Goal: Task Accomplishment & Management: Complete application form

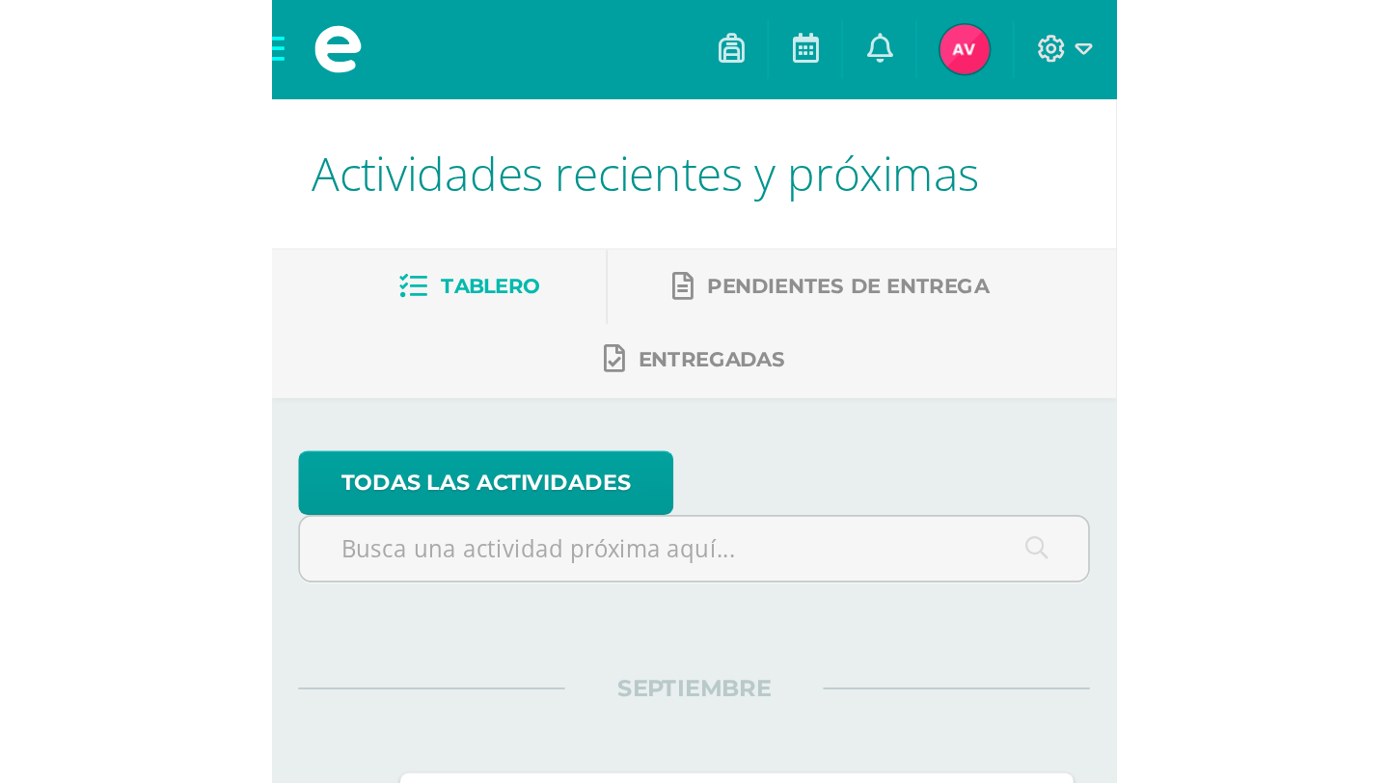
scroll to position [76, 0]
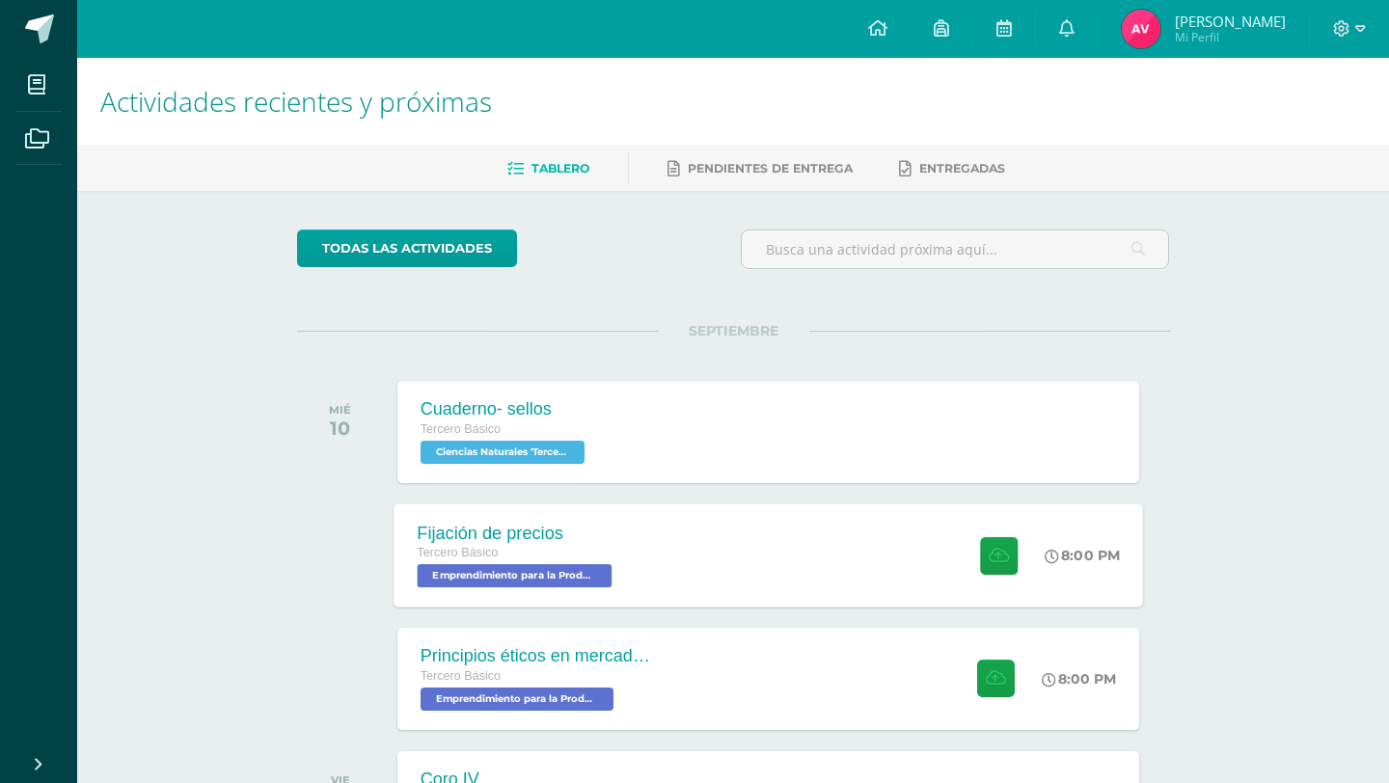
click at [694, 561] on div "Fijación de precios Tercero Básico Emprendimiento para la Productividad 'Tercer…" at bounding box center [768, 554] width 749 height 103
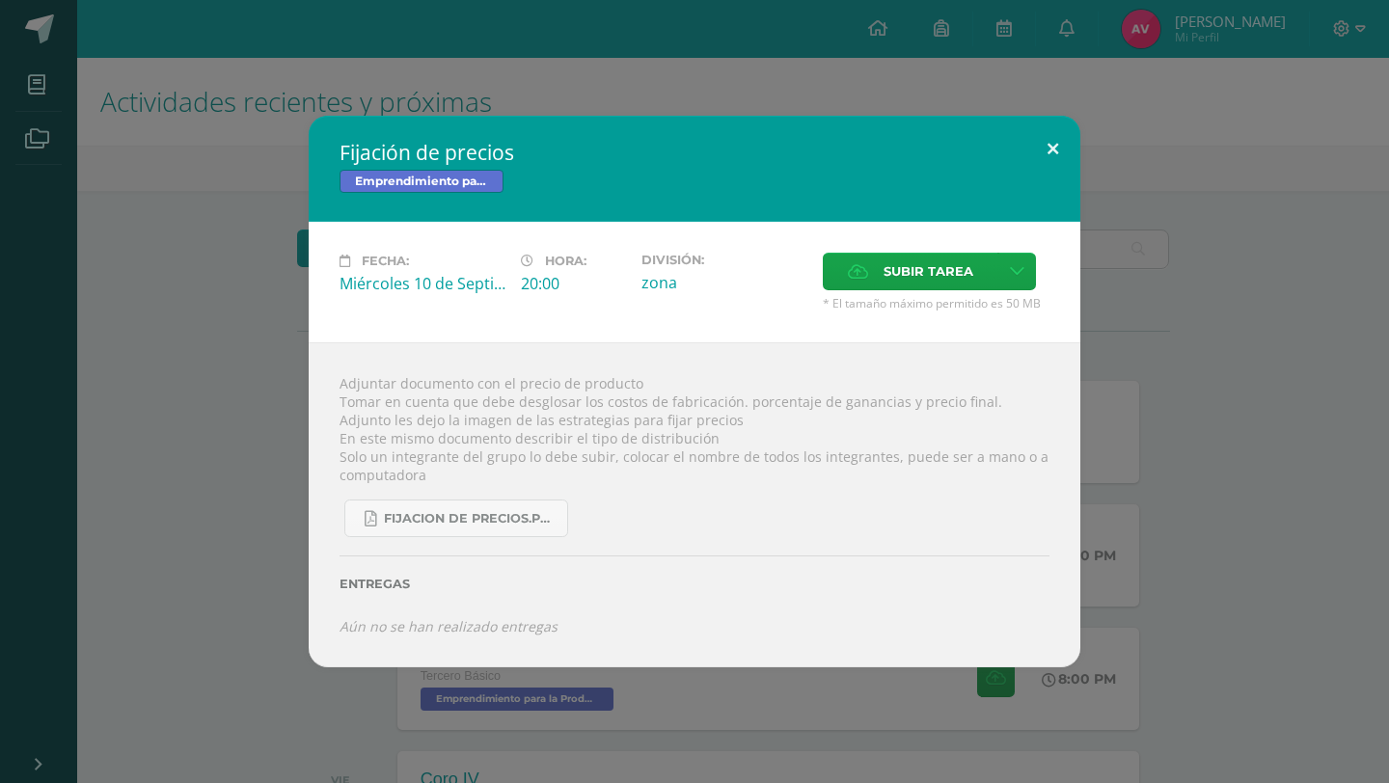
click at [1062, 143] on button at bounding box center [1052, 149] width 55 height 66
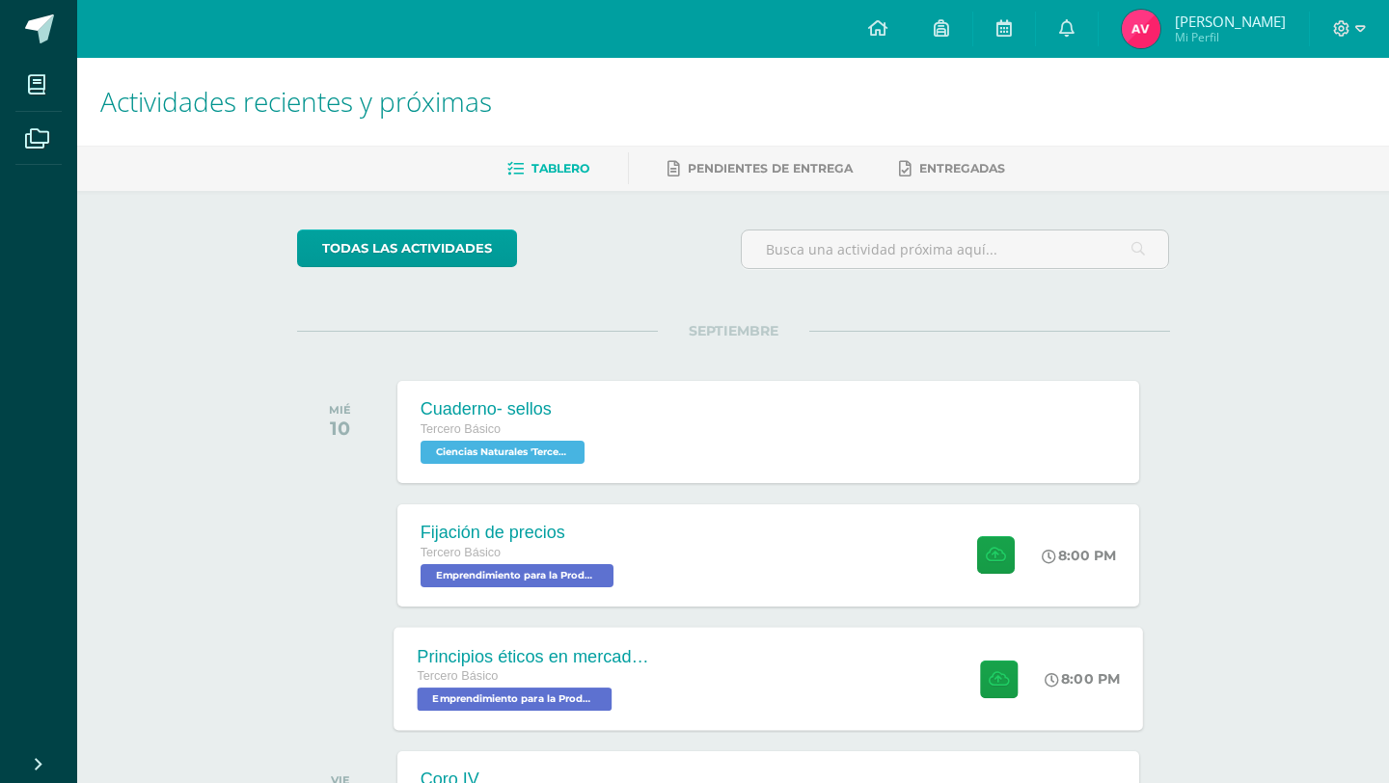
click at [645, 706] on div "Tercero Básico Emprendimiento para la Productividad 'Tercero Básico A'" at bounding box center [533, 688] width 233 height 44
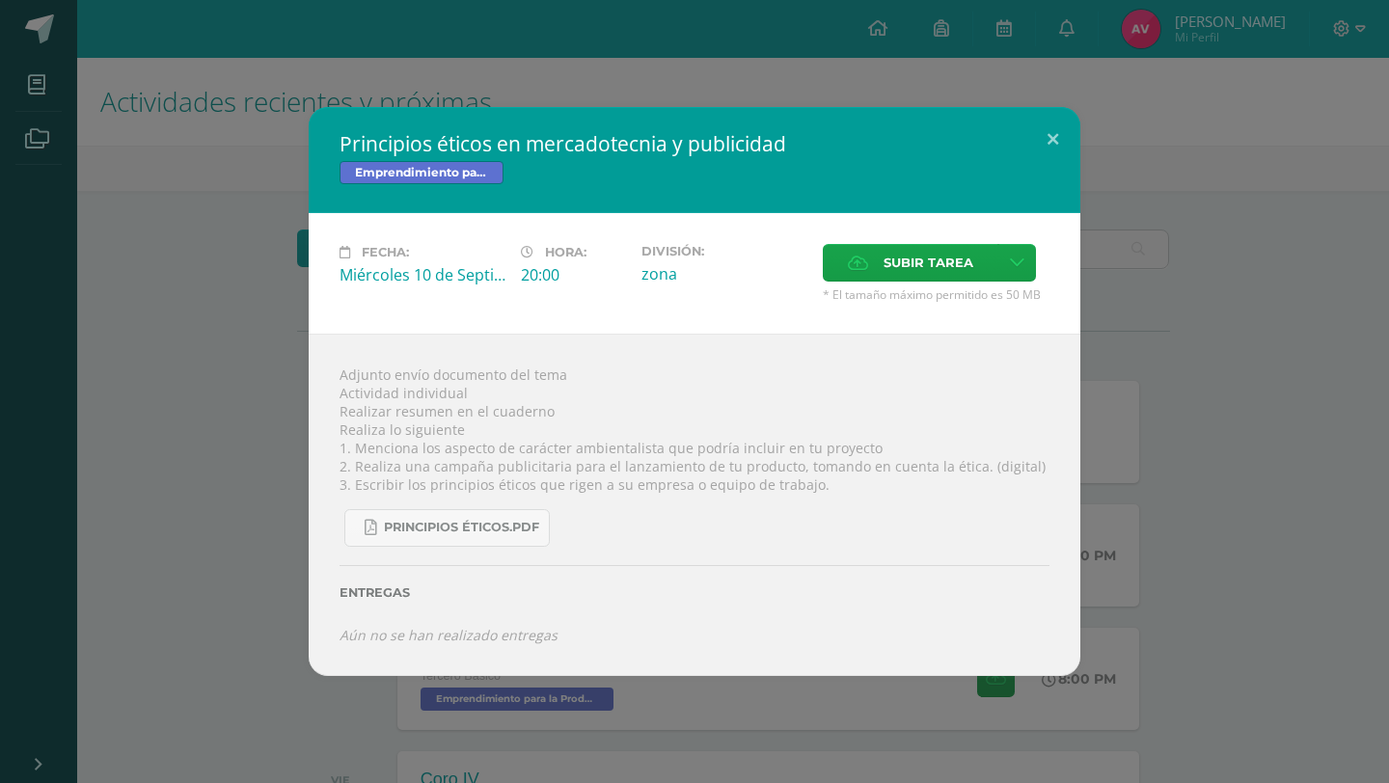
click at [503, 497] on div "Principios éticos.pdf" at bounding box center [694, 520] width 710 height 53
click at [494, 529] on span "Principios éticos.pdf" at bounding box center [461, 527] width 155 height 15
click at [1052, 123] on button at bounding box center [1052, 140] width 55 height 66
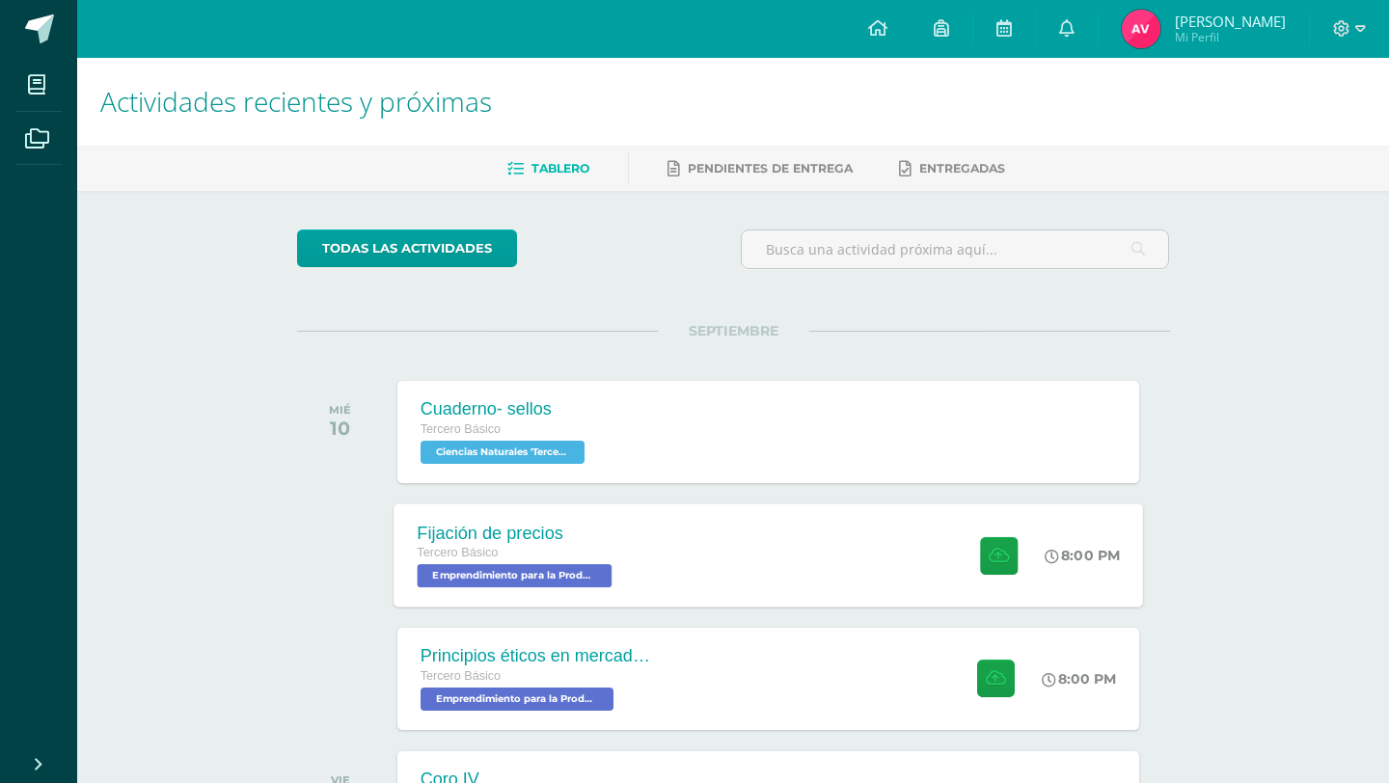
click at [529, 564] on span "Emprendimiento para la Productividad 'Tercero Básico A'" at bounding box center [514, 575] width 195 height 23
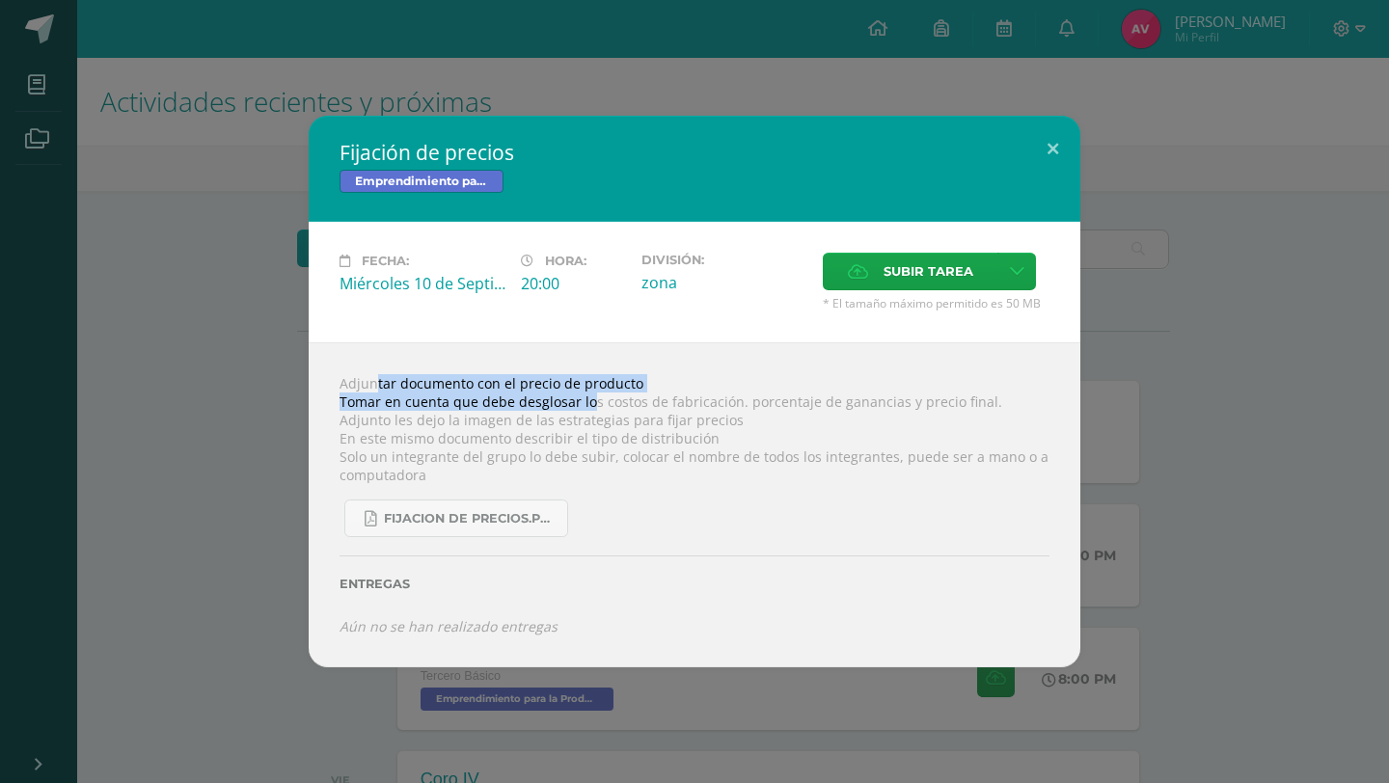
drag, startPoint x: 338, startPoint y: 382, endPoint x: 586, endPoint y: 394, distance: 249.1
click at [586, 394] on div "Adjuntar documento con el precio de producto Tomar en cuenta que debe desglosar…" at bounding box center [695, 504] width 772 height 324
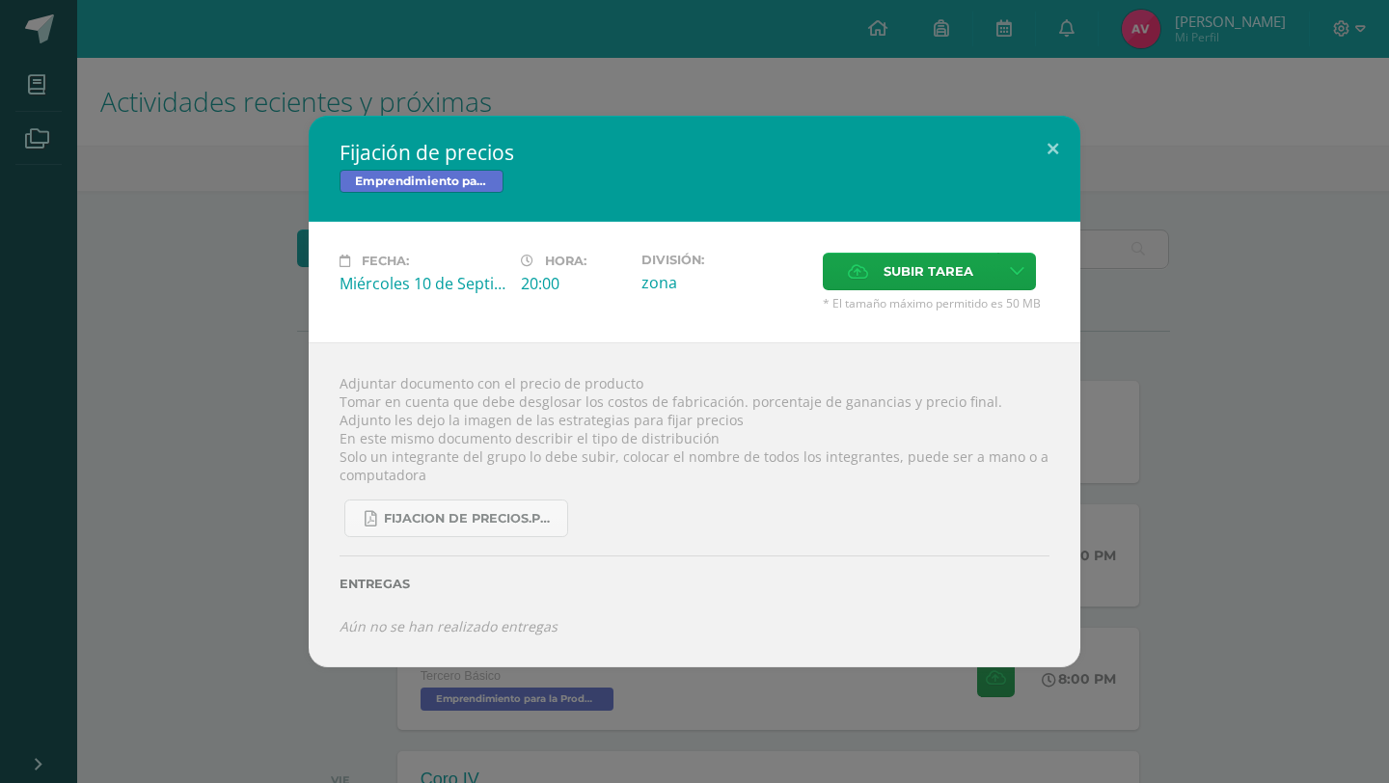
click at [623, 391] on div "Adjuntar documento con el precio de producto Tomar en cuenta que debe desglosar…" at bounding box center [695, 504] width 772 height 324
drag, startPoint x: 343, startPoint y: 388, endPoint x: 1020, endPoint y: 348, distance: 678.2
click at [1009, 355] on div "Adjuntar documento con el precio de producto Tomar en cuenta que debe desglosar…" at bounding box center [695, 504] width 772 height 324
drag, startPoint x: 1020, startPoint y: 348, endPoint x: 1020, endPoint y: 297, distance: 51.1
click at [1020, 327] on div "Fijación de precios Emprendimiento para la Productividad Fecha: Miércoles 10 de…" at bounding box center [695, 391] width 772 height 551
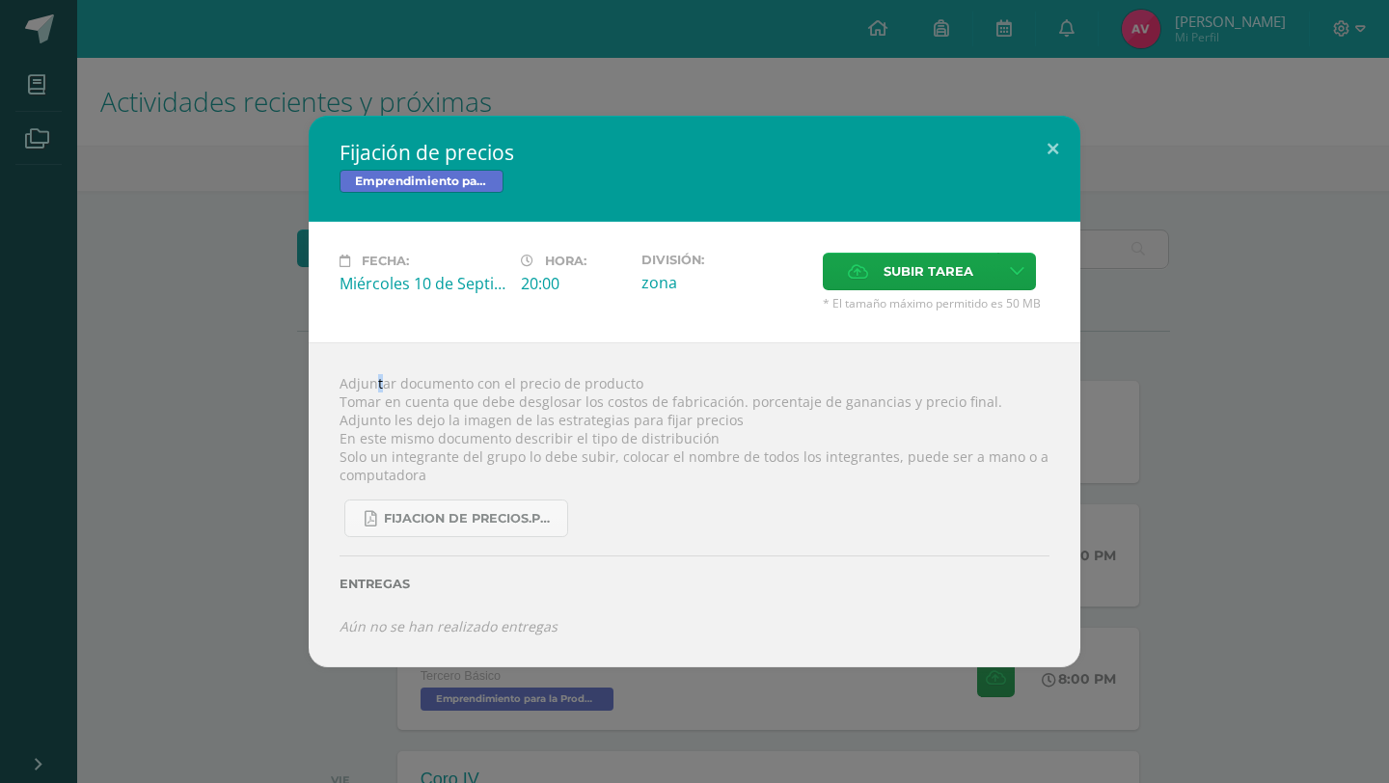
drag, startPoint x: 1020, startPoint y: 297, endPoint x: 1037, endPoint y: 283, distance: 21.9
click at [1037, 283] on div "Subir tarea * El tamaño máximo permitido es 50 MB" at bounding box center [936, 282] width 227 height 59
click at [1060, 161] on button at bounding box center [1052, 149] width 55 height 66
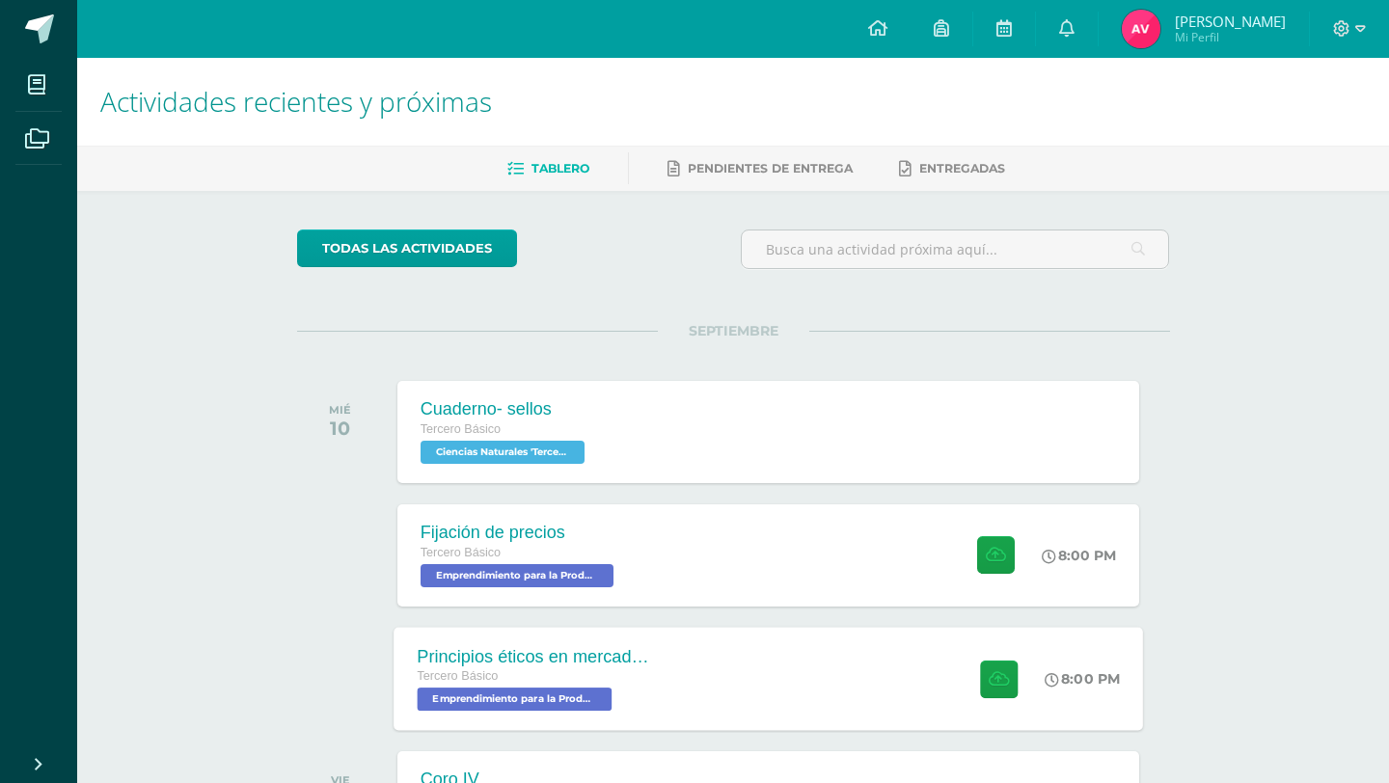
click at [872, 677] on div "Principios éticos en mercadotecnia y publicidad Tercero Básico Emprendimiento p…" at bounding box center [768, 678] width 749 height 103
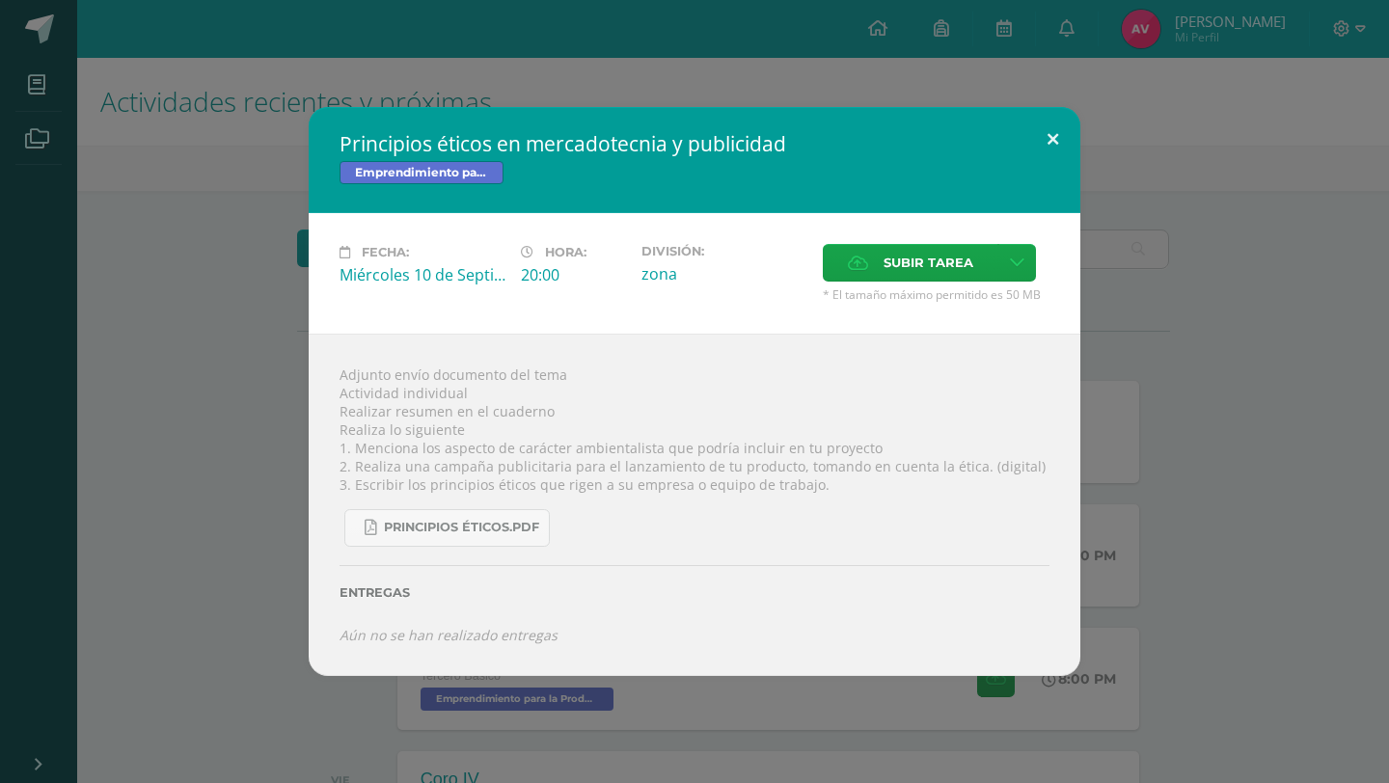
click at [1043, 149] on button at bounding box center [1052, 140] width 55 height 66
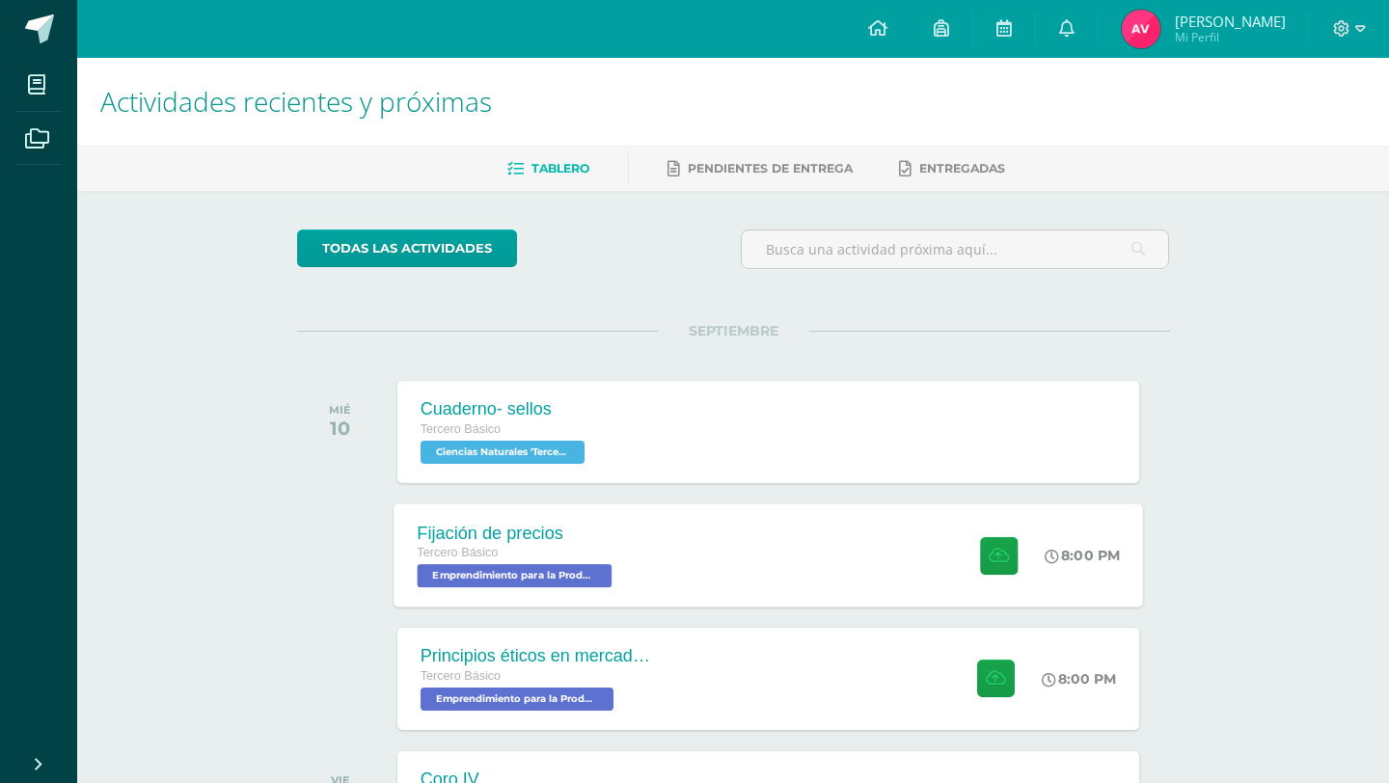
click at [687, 559] on div "Fijación de precios Tercero Básico Emprendimiento para la Productividad 'Tercer…" at bounding box center [768, 554] width 749 height 103
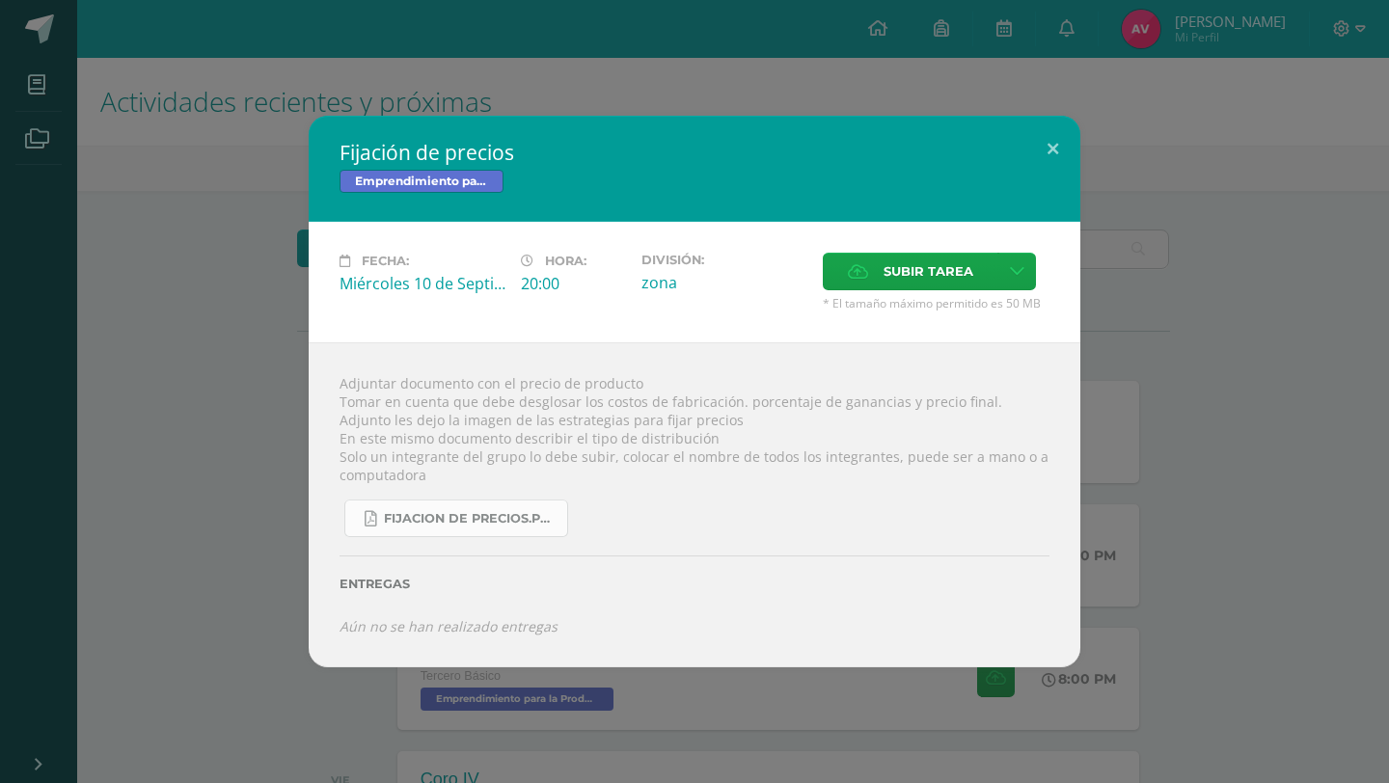
click at [481, 517] on span "fijacion de precios.pdf" at bounding box center [471, 518] width 174 height 15
click at [500, 504] on link "fijacion de precios.pdf" at bounding box center [456, 519] width 224 height 38
click at [1249, 258] on div "Fijación de precios Emprendimiento para la Productividad Fecha: Miércoles 10 de…" at bounding box center [694, 391] width 1373 height 551
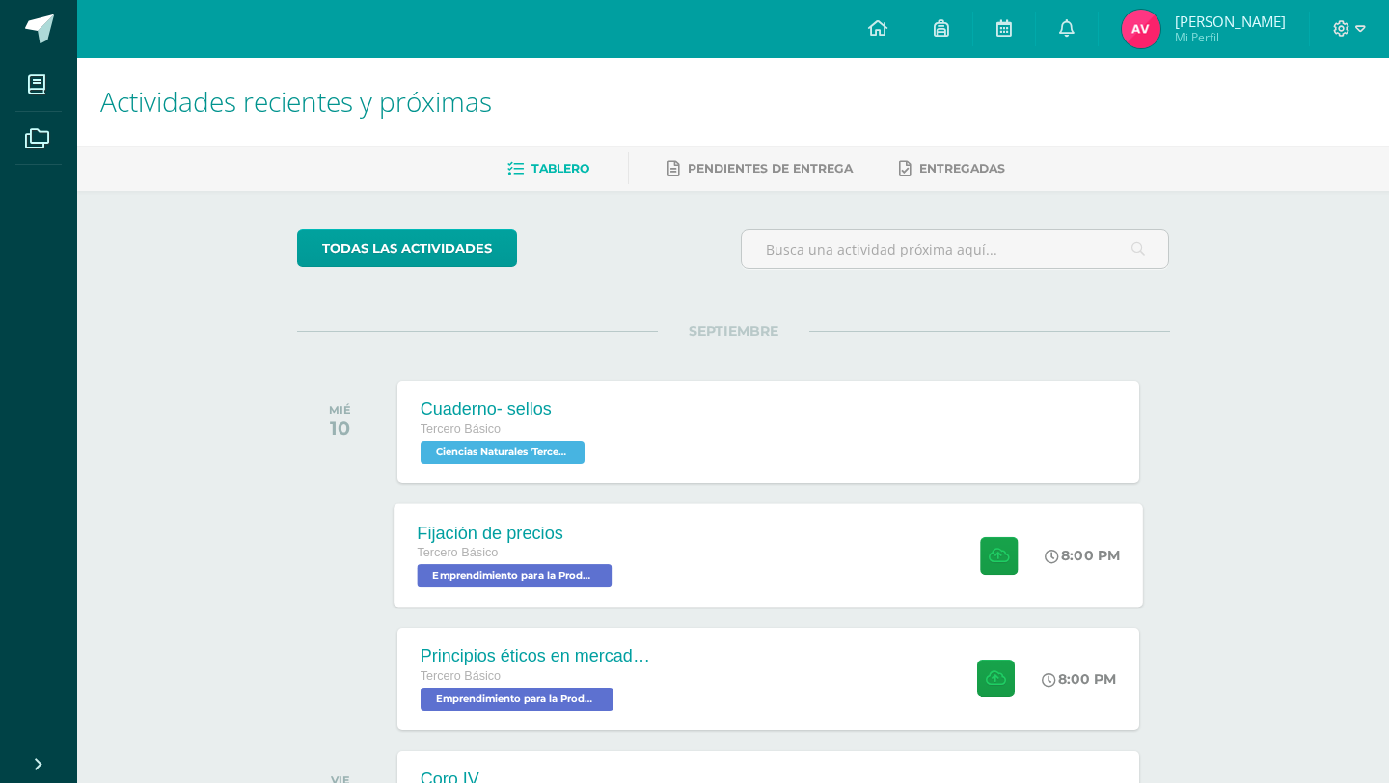
click at [590, 557] on div "Tercero Básico" at bounding box center [517, 553] width 200 height 21
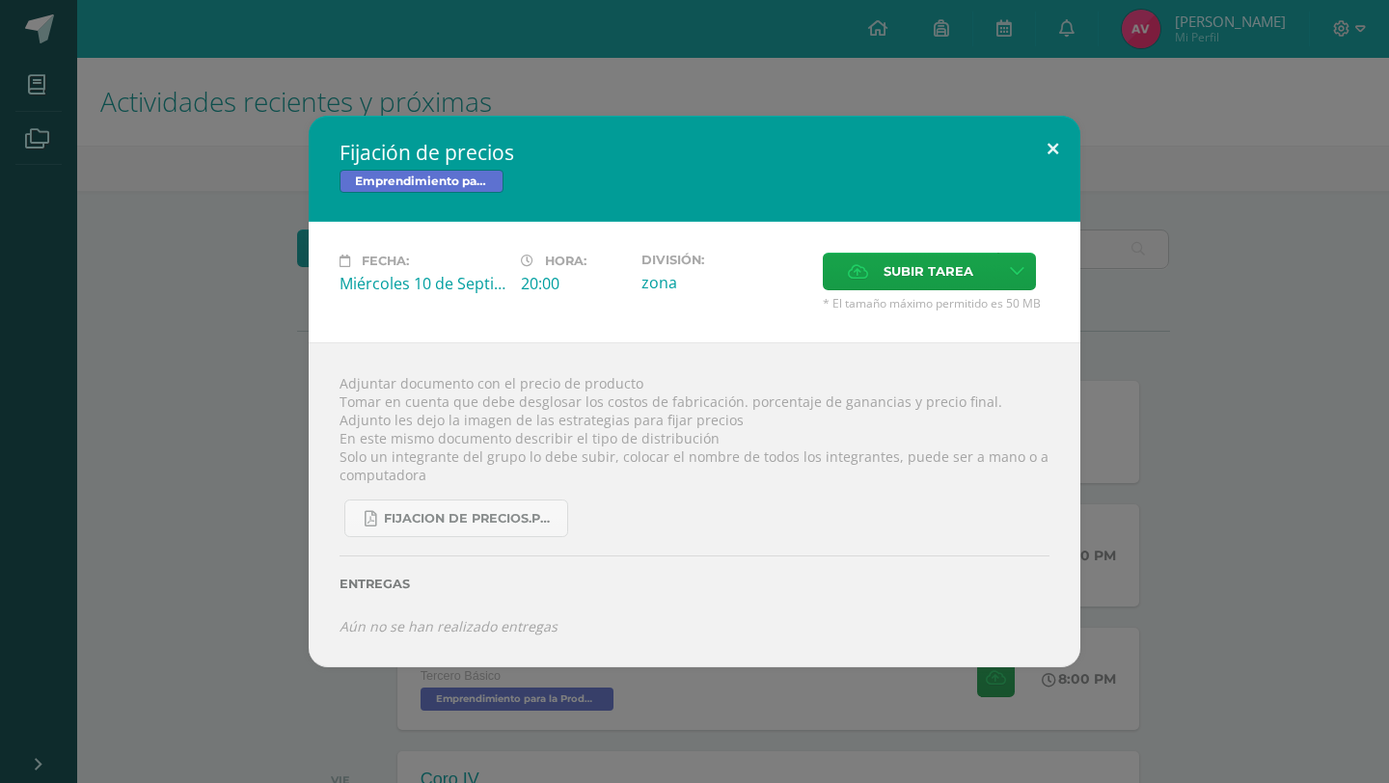
click at [1057, 156] on button at bounding box center [1052, 149] width 55 height 66
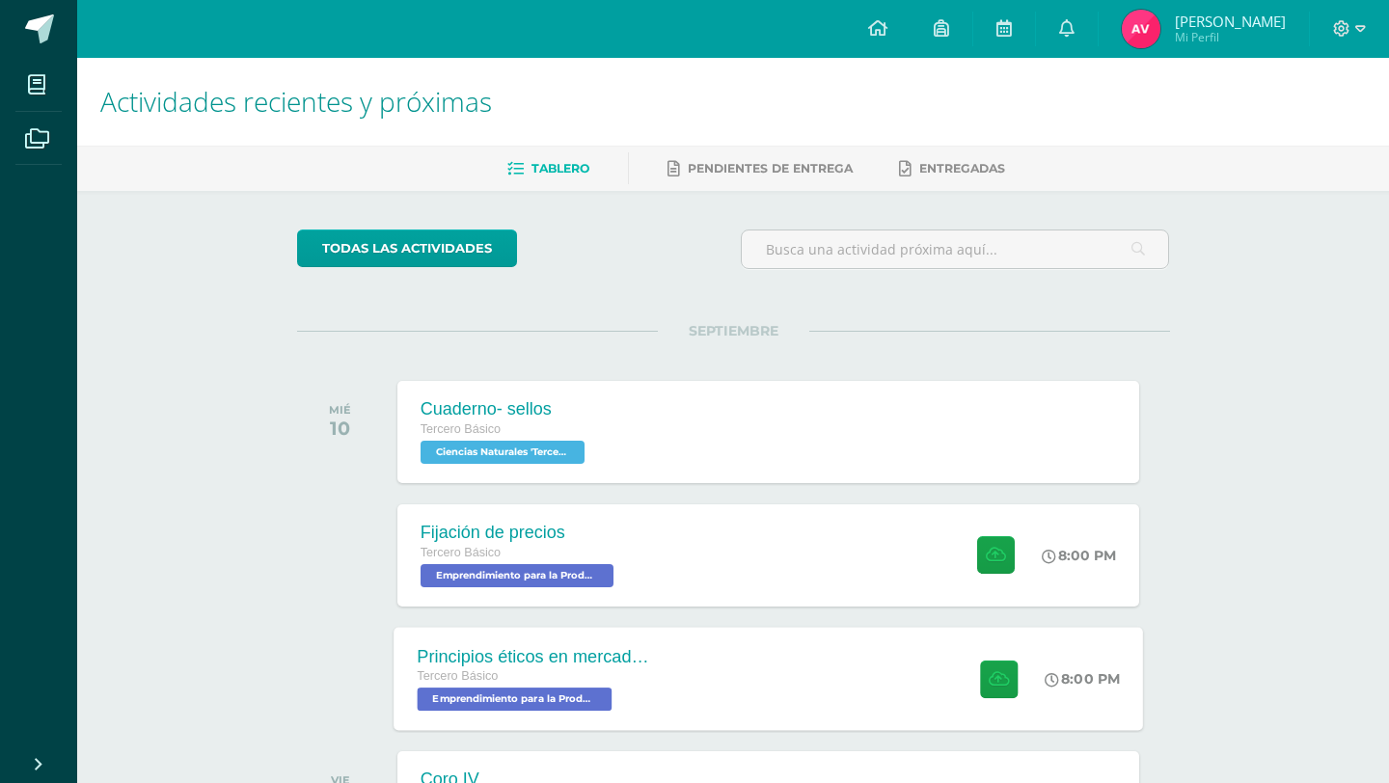
click at [647, 693] on div "Tercero Básico Emprendimiento para la Productividad 'Tercero Básico A'" at bounding box center [533, 688] width 233 height 44
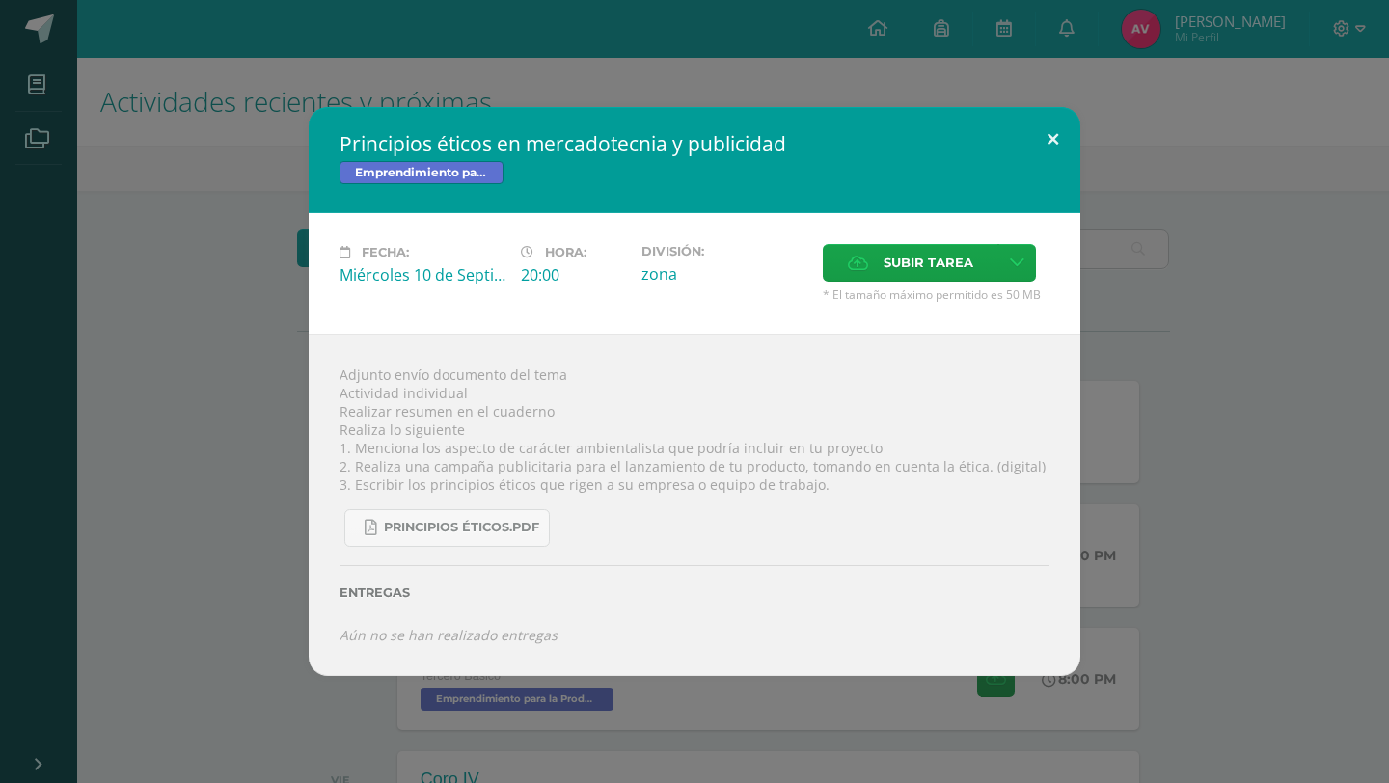
click at [1050, 146] on button at bounding box center [1052, 140] width 55 height 66
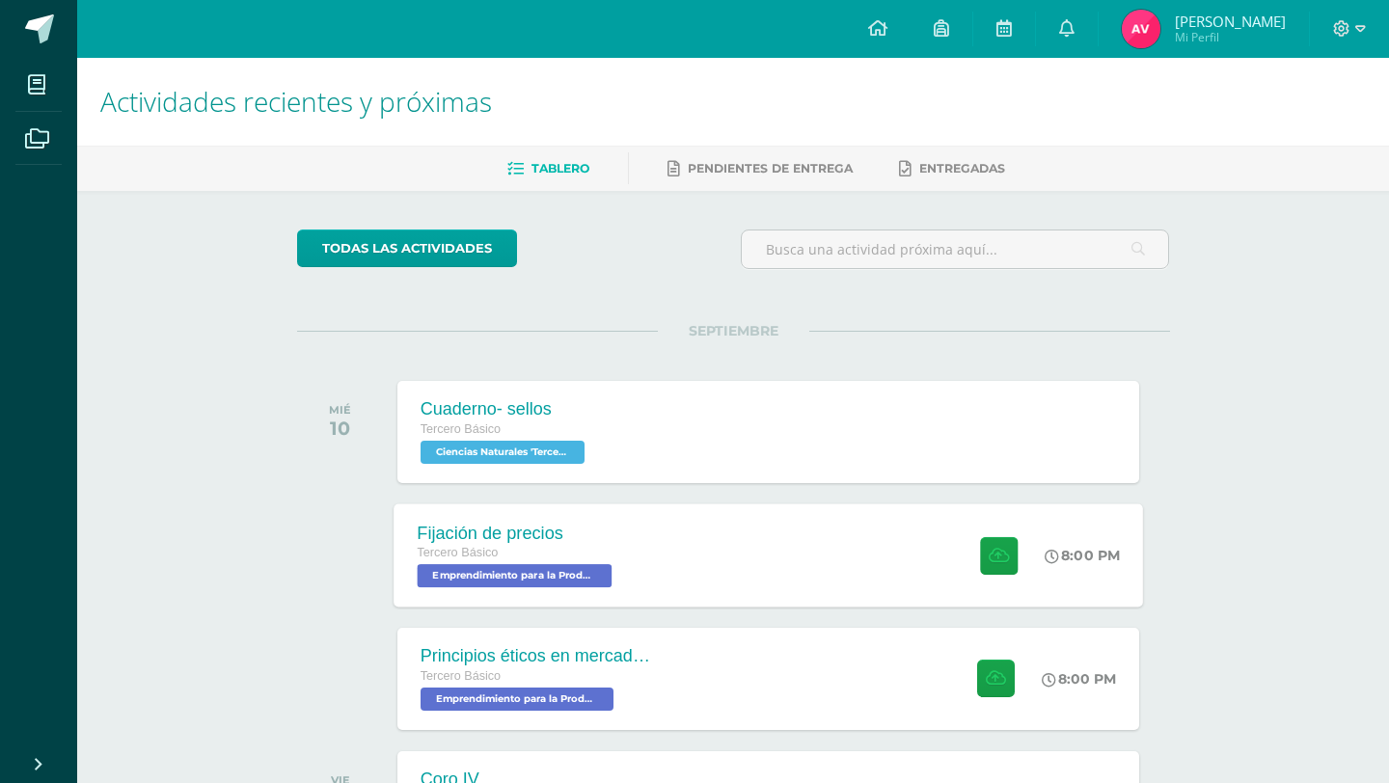
click at [745, 533] on div "Fijación de precios Tercero Básico Emprendimiento para la Productividad 'Tercer…" at bounding box center [768, 554] width 749 height 103
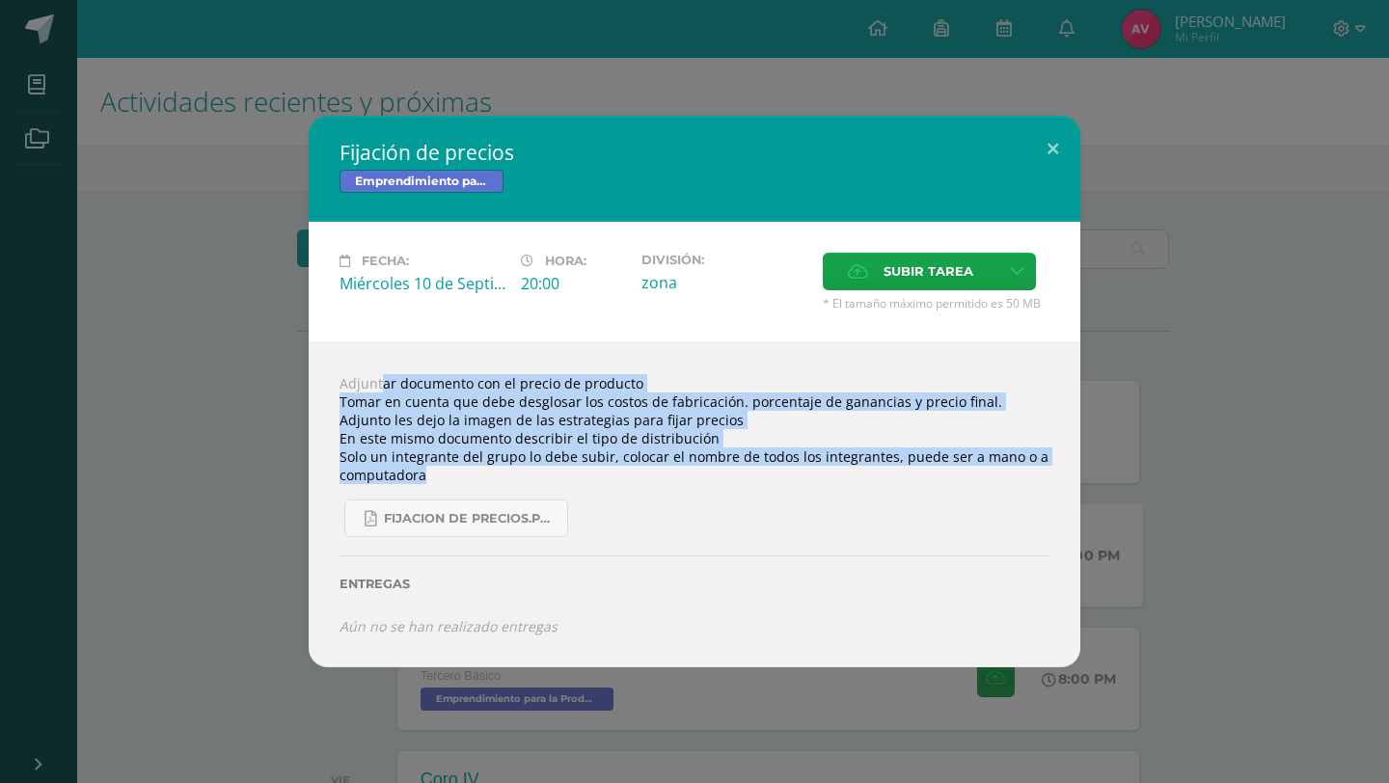
drag, startPoint x: 343, startPoint y: 383, endPoint x: 475, endPoint y: 475, distance: 160.8
click at [475, 475] on div "Adjuntar documento con el precio de producto Tomar en cuenta que debe desglosar…" at bounding box center [695, 504] width 772 height 324
drag, startPoint x: 334, startPoint y: 380, endPoint x: 445, endPoint y: 475, distance: 145.7
click at [446, 475] on div "Adjuntar documento con el precio de producto Tomar en cuenta que debe desglosar…" at bounding box center [695, 504] width 772 height 324
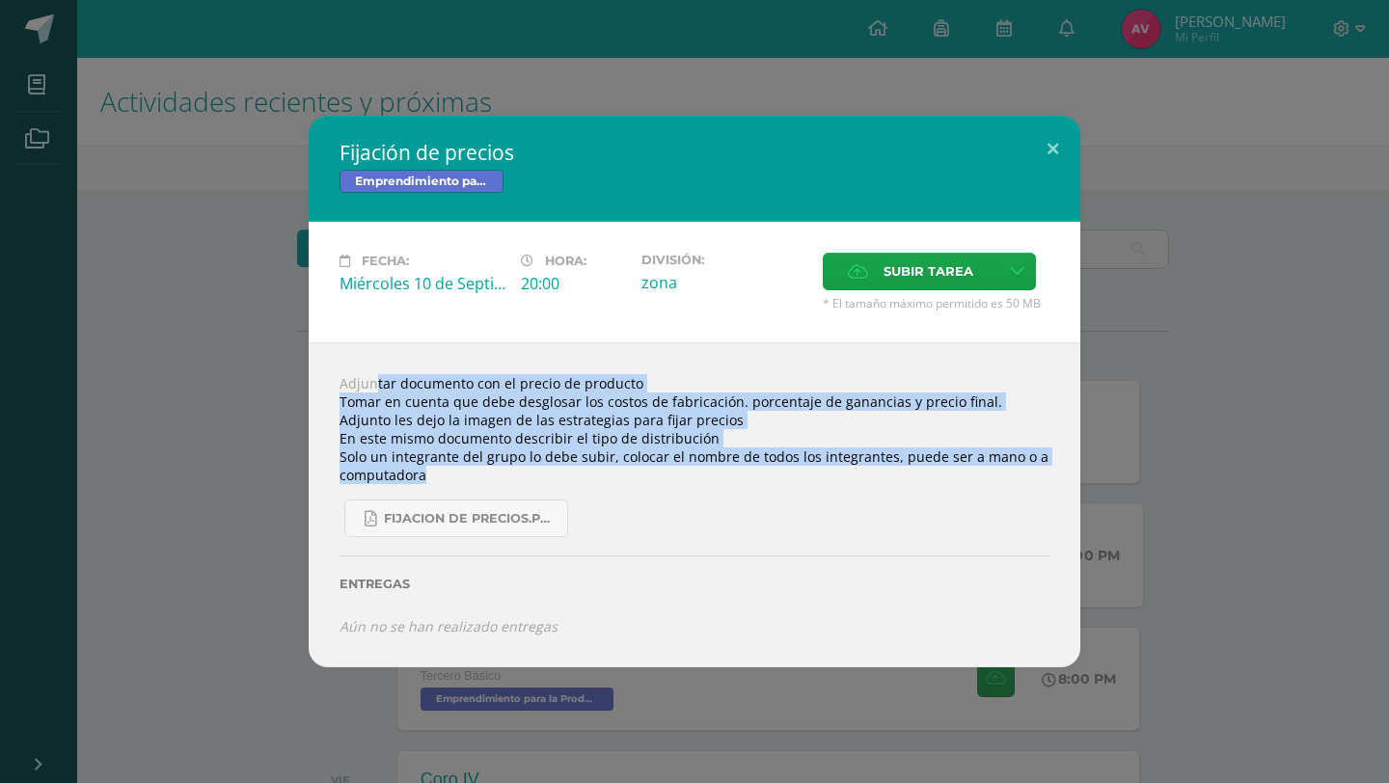
copy div "Adjuntar documento con el precio de producto Tomar en cuenta que debe desglosar…"
click at [1048, 142] on button at bounding box center [1052, 149] width 55 height 66
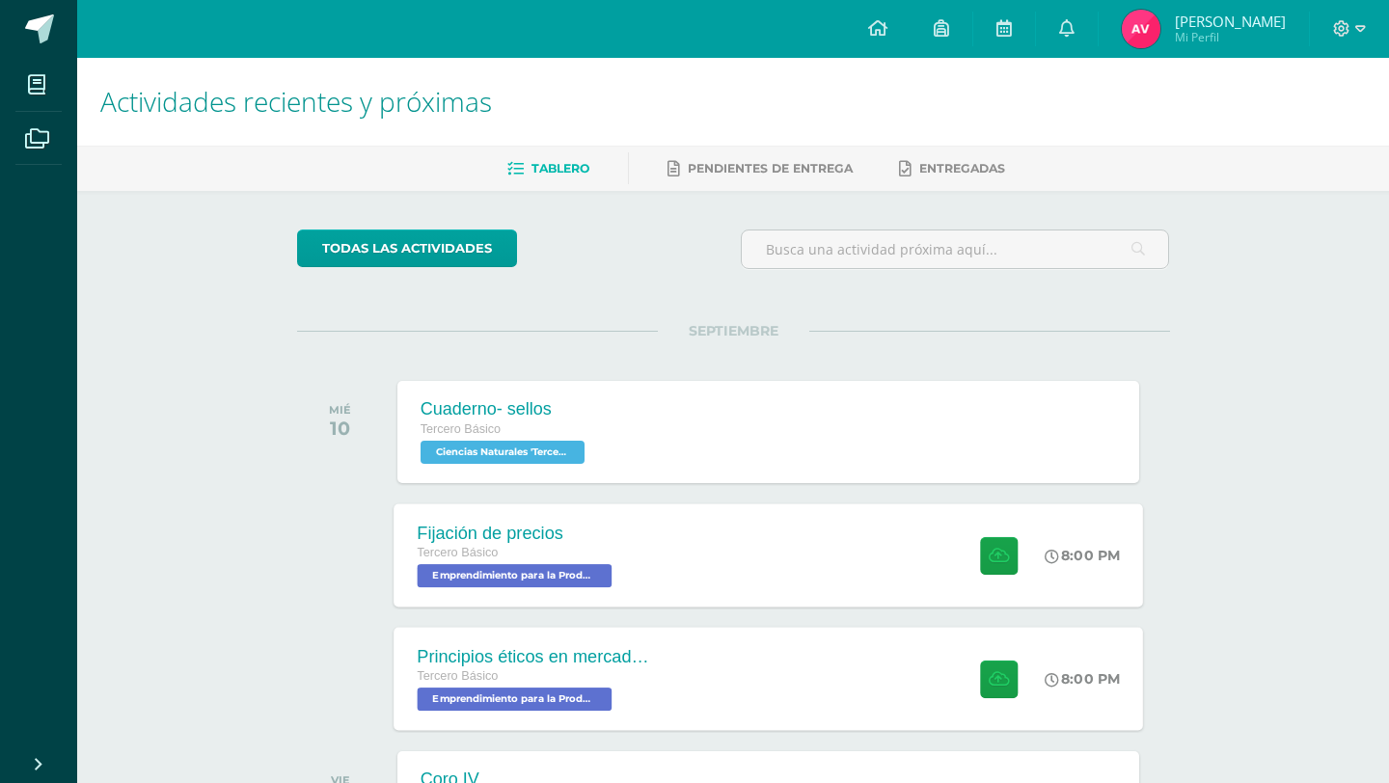
click at [615, 667] on div "Tercero Básico" at bounding box center [533, 676] width 233 height 21
